Goal: Task Accomplishment & Management: Complete application form

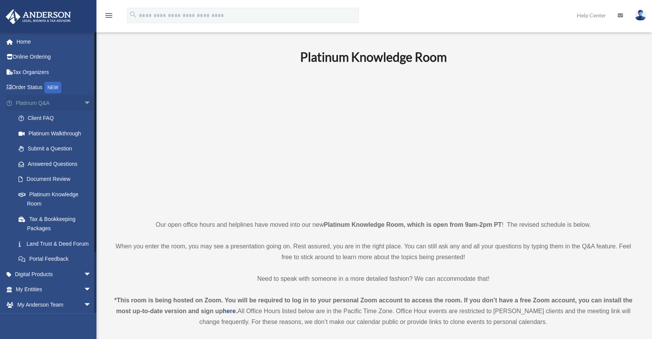
click at [84, 103] on span "arrow_drop_down" at bounding box center [91, 103] width 15 height 16
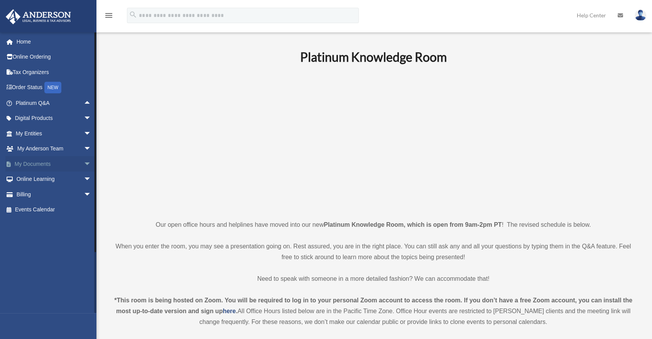
click at [84, 165] on span "arrow_drop_down" at bounding box center [91, 164] width 15 height 16
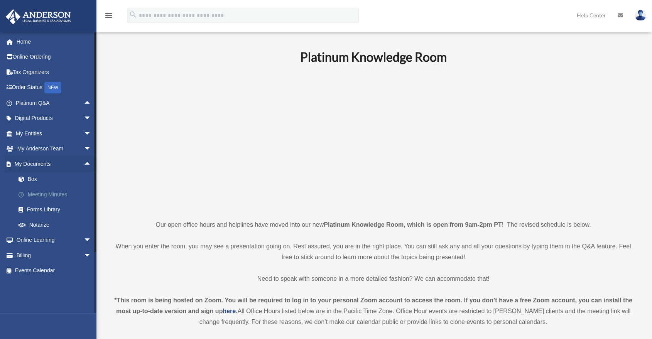
click at [57, 196] on link "Meeting Minutes" at bounding box center [57, 194] width 92 height 15
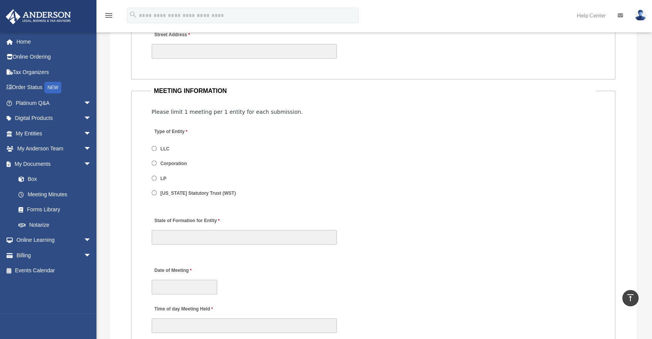
scroll to position [900, 0]
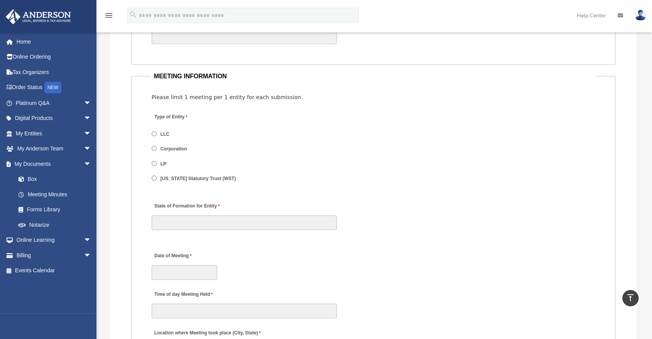
click at [157, 135] on span "LLC" at bounding box center [198, 134] width 92 height 13
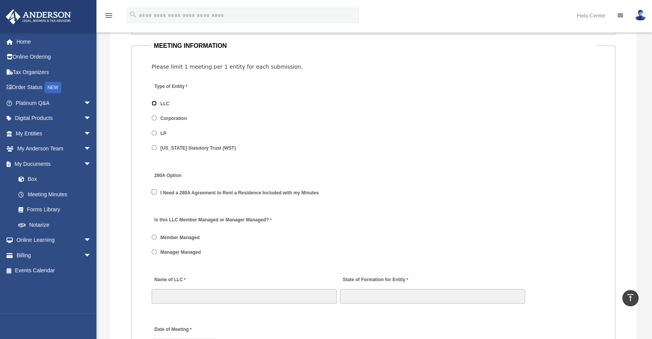
scroll to position [943, 0]
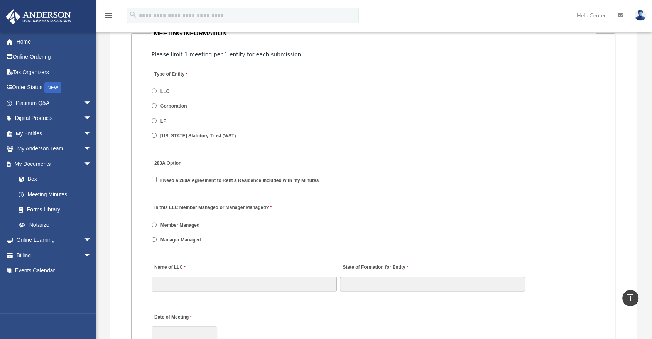
click at [181, 238] on label "Manager Managed" at bounding box center [181, 240] width 46 height 7
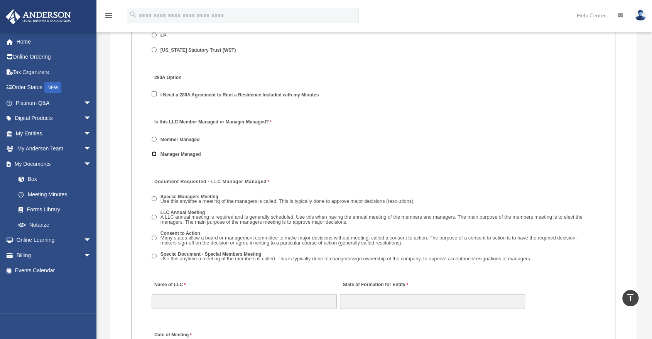
scroll to position [1071, 0]
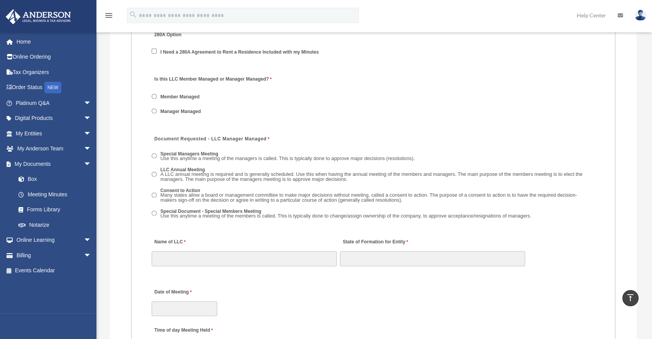
click at [240, 213] on span "Use this anytime a meeting of the members is called. This is typically done to …" at bounding box center [345, 216] width 371 height 6
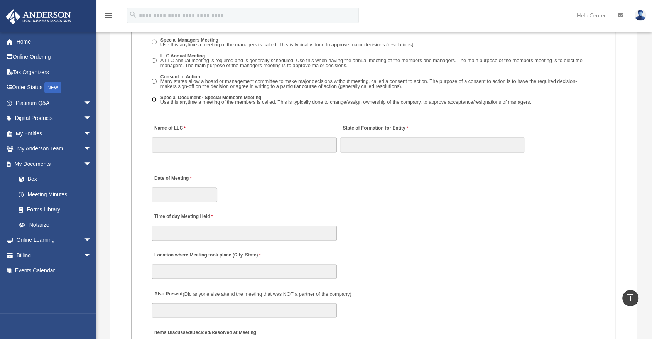
scroll to position [1200, 0]
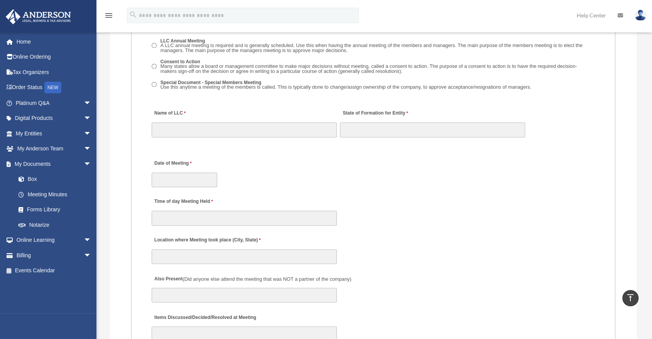
click at [277, 160] on div "Date of Meeting" at bounding box center [373, 171] width 445 height 34
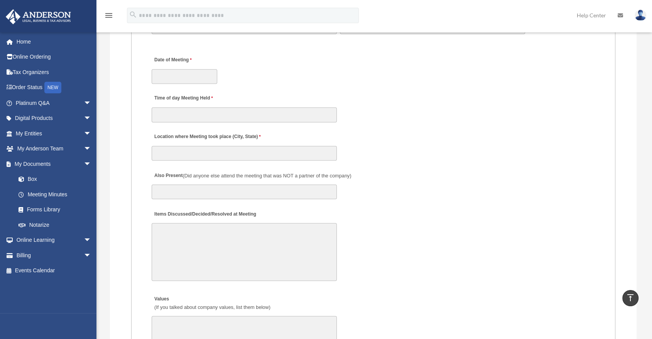
scroll to position [1318, 0]
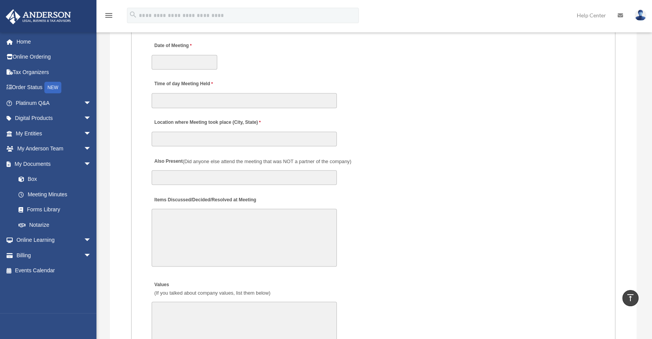
click at [275, 222] on textarea "Items Discussed/Decided/Resolved at Meeting" at bounding box center [244, 238] width 185 height 58
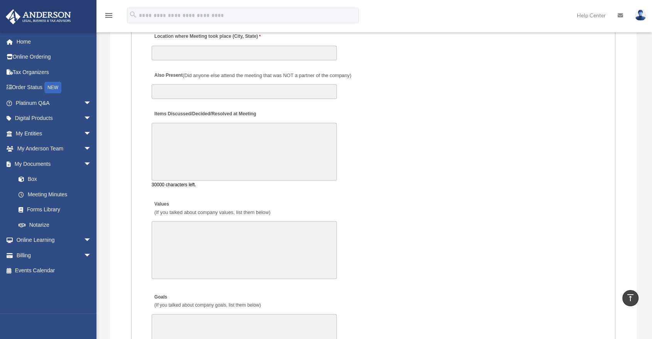
click at [368, 193] on fieldset "MEETING INFORMATION Please limit 1 meeting per 1 entity for each submission. Ty…" at bounding box center [373, 97] width 485 height 1061
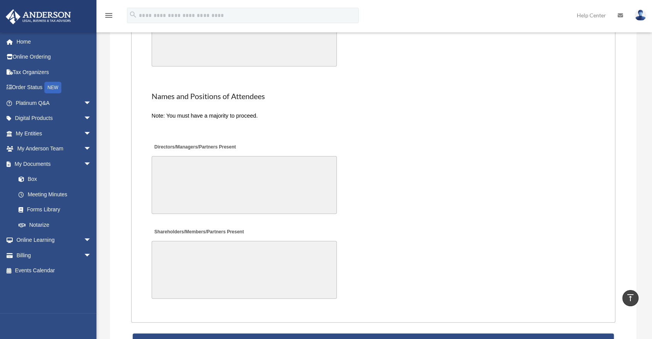
scroll to position [1747, 0]
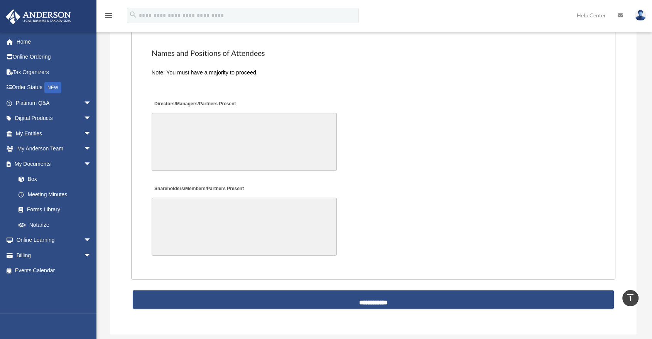
click at [213, 141] on textarea "Directors/Managers/Partners Present" at bounding box center [244, 142] width 185 height 58
drag, startPoint x: 201, startPoint y: 133, endPoint x: 139, endPoint y: 120, distance: 62.7
type textarea "******** *******"
click at [176, 221] on textarea "Shareholders/Members/Partners Present" at bounding box center [244, 227] width 185 height 58
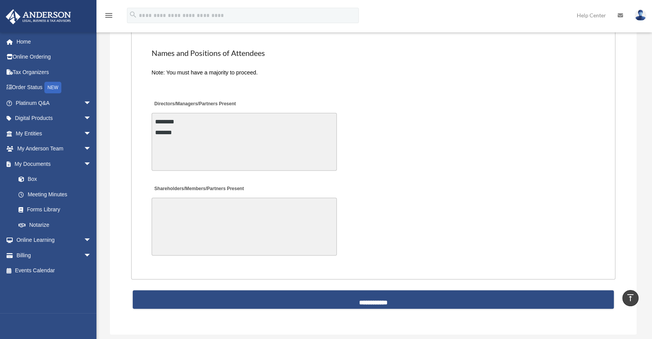
paste textarea "******** *******"
type textarea "******** *******"
click at [344, 181] on div "Shareholders/Members/Partners Present ******** *******" at bounding box center [373, 220] width 445 height 80
drag, startPoint x: 188, startPoint y: 216, endPoint x: 145, endPoint y: 201, distance: 44.9
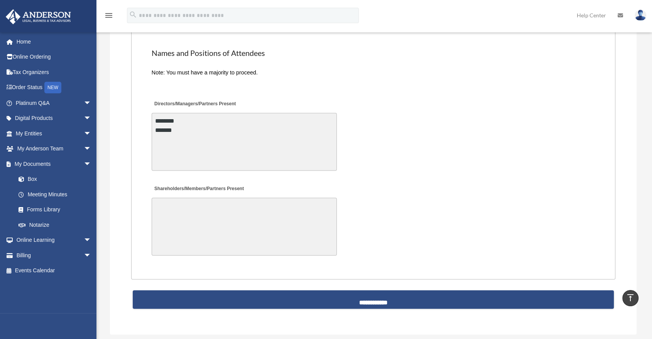
drag, startPoint x: 182, startPoint y: 132, endPoint x: 145, endPoint y: 119, distance: 39.2
click at [273, 83] on div at bounding box center [373, 84] width 443 height 10
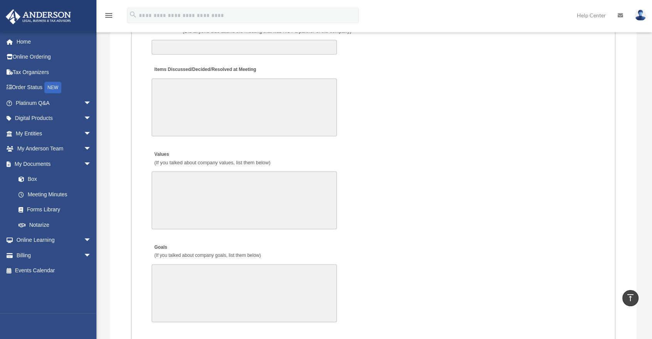
scroll to position [1404, 0]
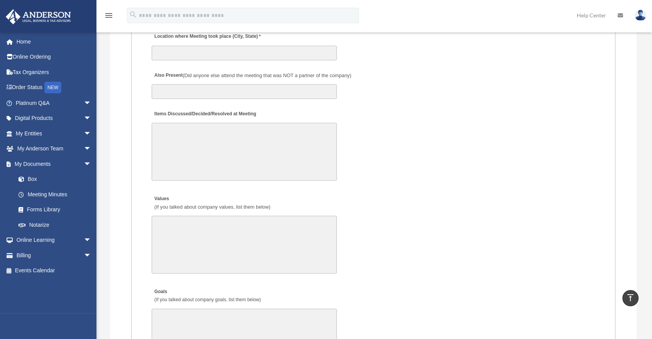
click at [191, 147] on textarea "Items Discussed/Decided/Resolved at Meeting" at bounding box center [244, 152] width 185 height 58
click at [170, 133] on textarea "Items Discussed/Decided/Resolved at Meeting" at bounding box center [244, 152] width 185 height 58
drag, startPoint x: 151, startPoint y: 115, endPoint x: 259, endPoint y: 113, distance: 108.1
click at [259, 113] on div "Items Discussed/Decided/Resolved at Meeting 30000 characters left." at bounding box center [373, 144] width 445 height 80
click at [281, 108] on div "Items Discussed/Decided/Resolved at Meeting 30000 characters left." at bounding box center [373, 144] width 445 height 80
